Goal: Task Accomplishment & Management: Complete application form

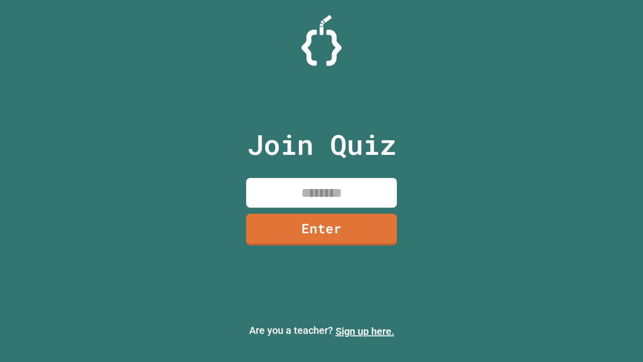
click at [365, 331] on link "Sign up here." at bounding box center [365, 331] width 59 height 12
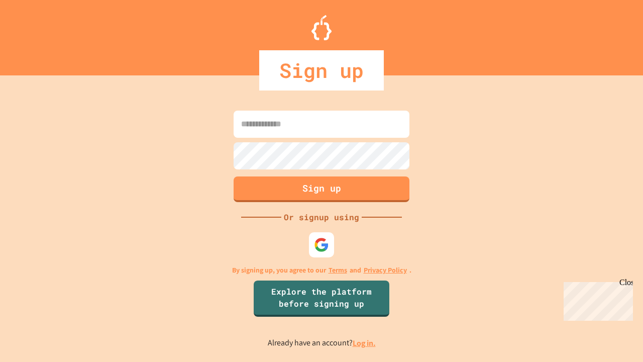
click at [365, 343] on link "Log in." at bounding box center [364, 343] width 23 height 11
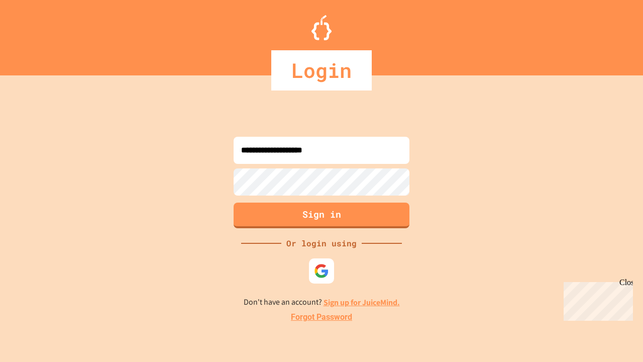
type input "**********"
